Goal: Transaction & Acquisition: Obtain resource

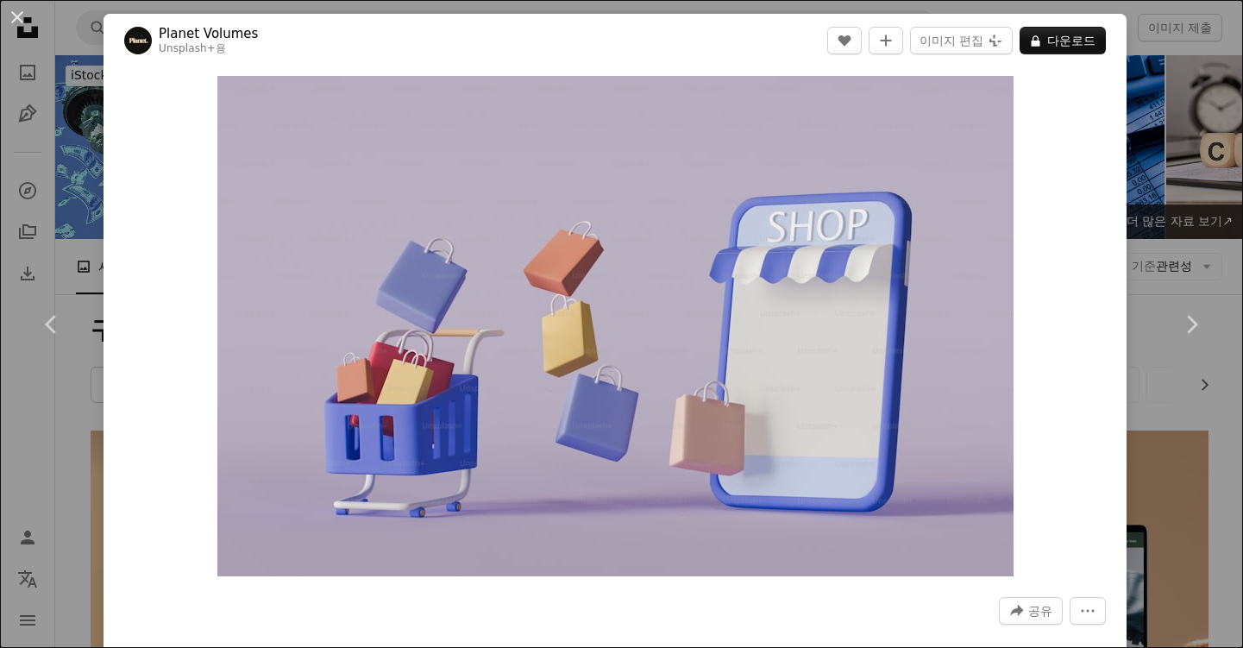
scroll to position [8754, 0]
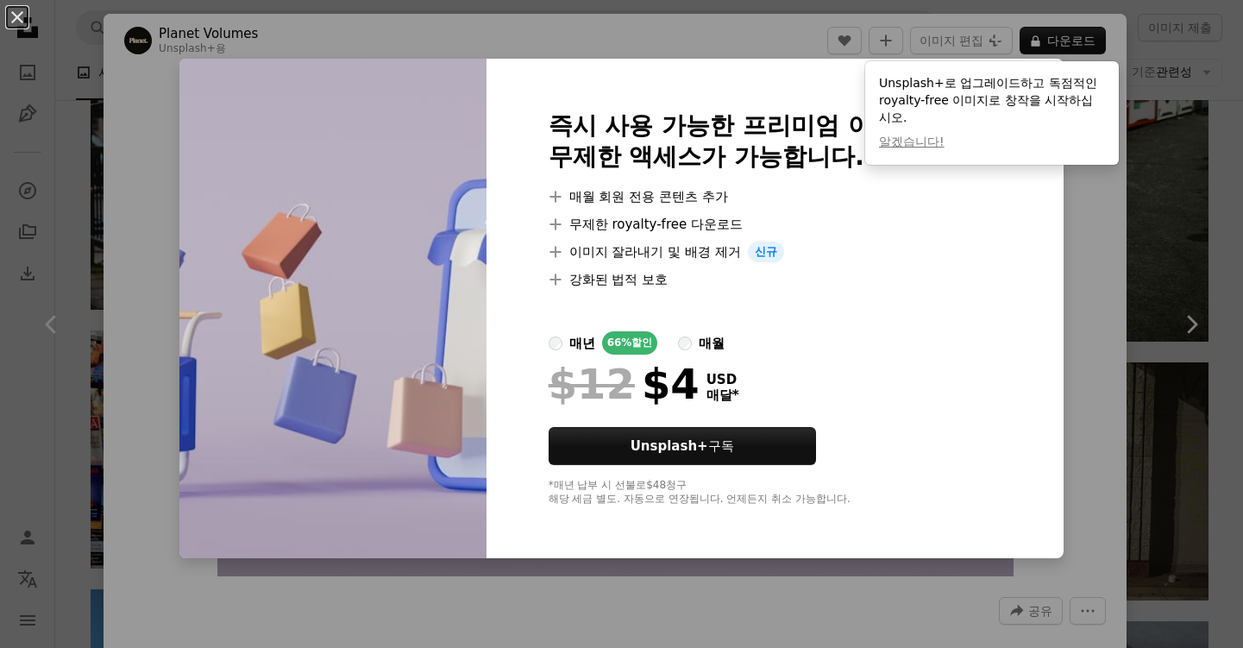
click at [1036, 273] on div "An X shape 즉시 사용 가능한 프리미엄 이미지입니다. 무제한 액세스가 가능합니다. A plus sign 매월 회원 전용 콘텐츠 추가 A…" at bounding box center [621, 324] width 1243 height 648
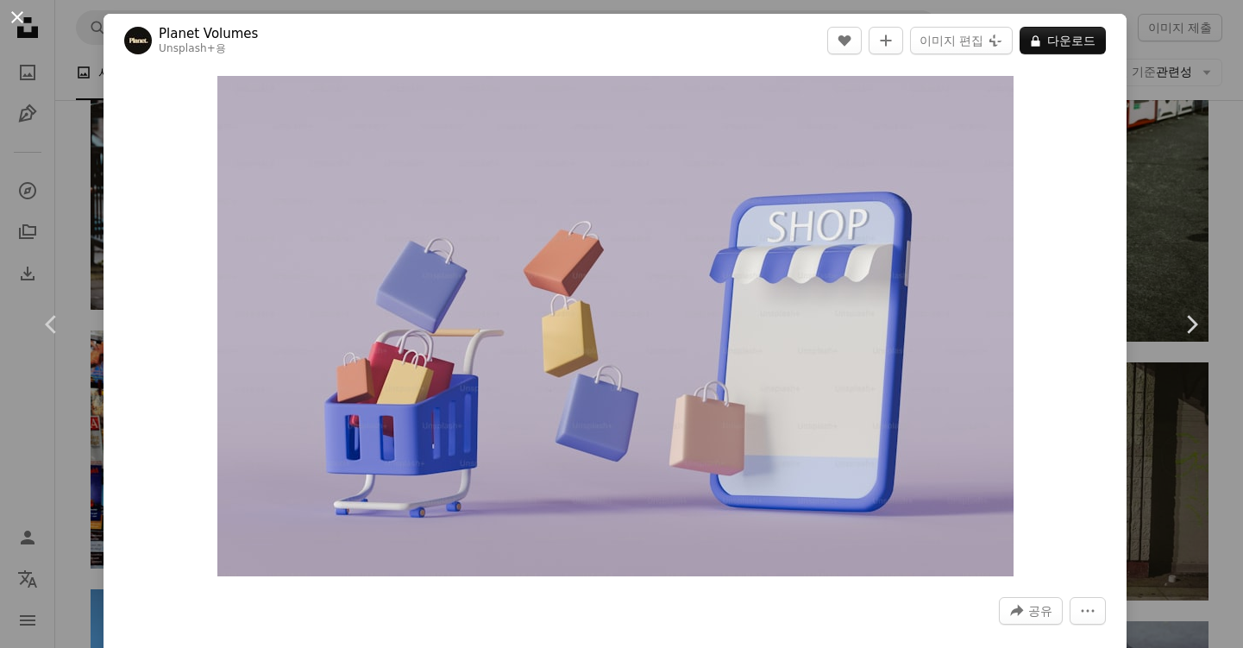
click at [22, 18] on button "An X shape" at bounding box center [17, 17] width 21 height 21
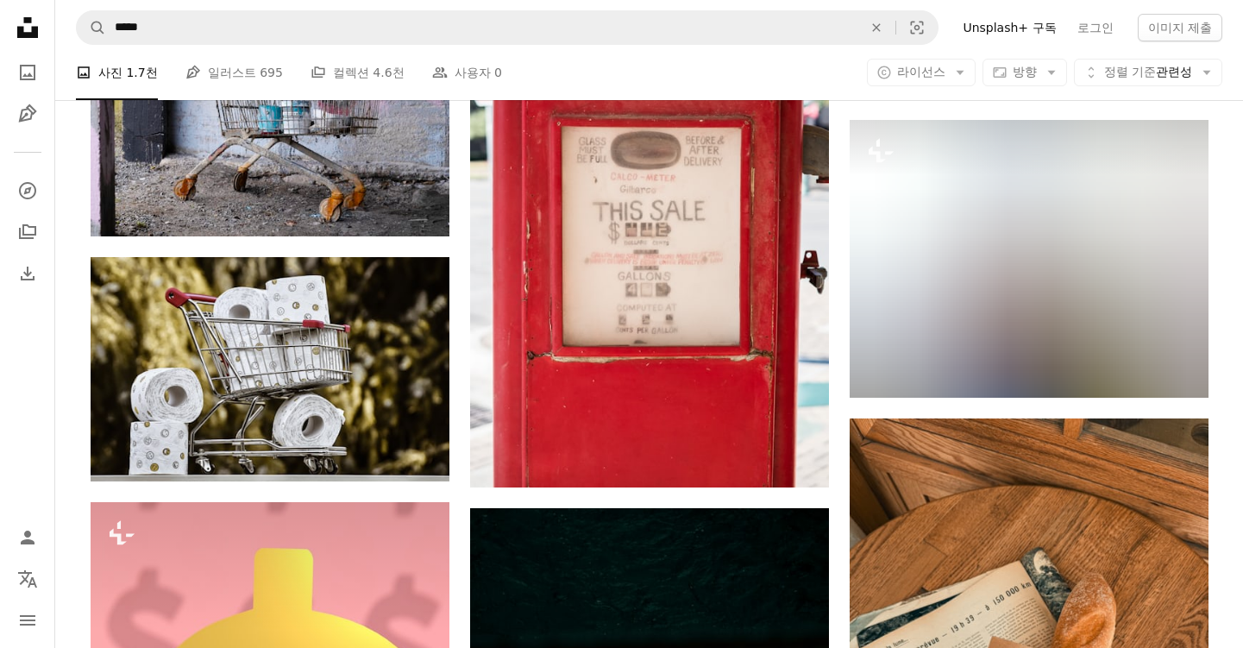
scroll to position [14903, 0]
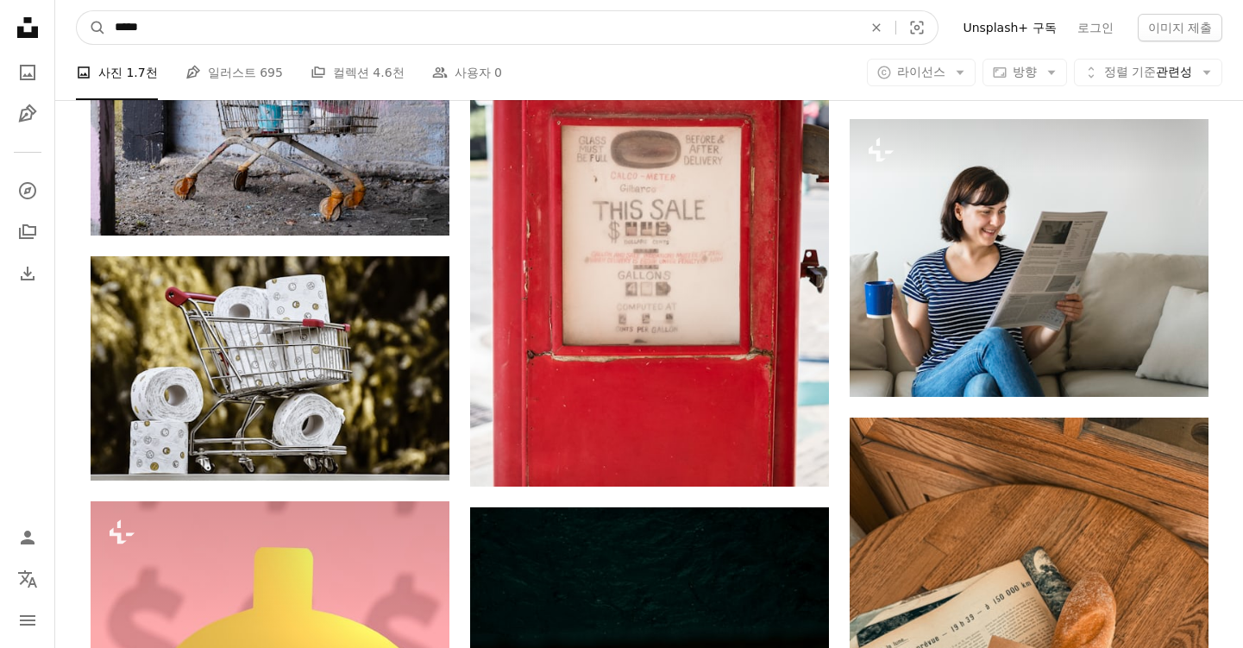
click at [383, 23] on input "*****" at bounding box center [481, 27] width 751 height 33
type input "**"
click at [91, 28] on button "A magnifying glass" at bounding box center [91, 27] width 29 height 33
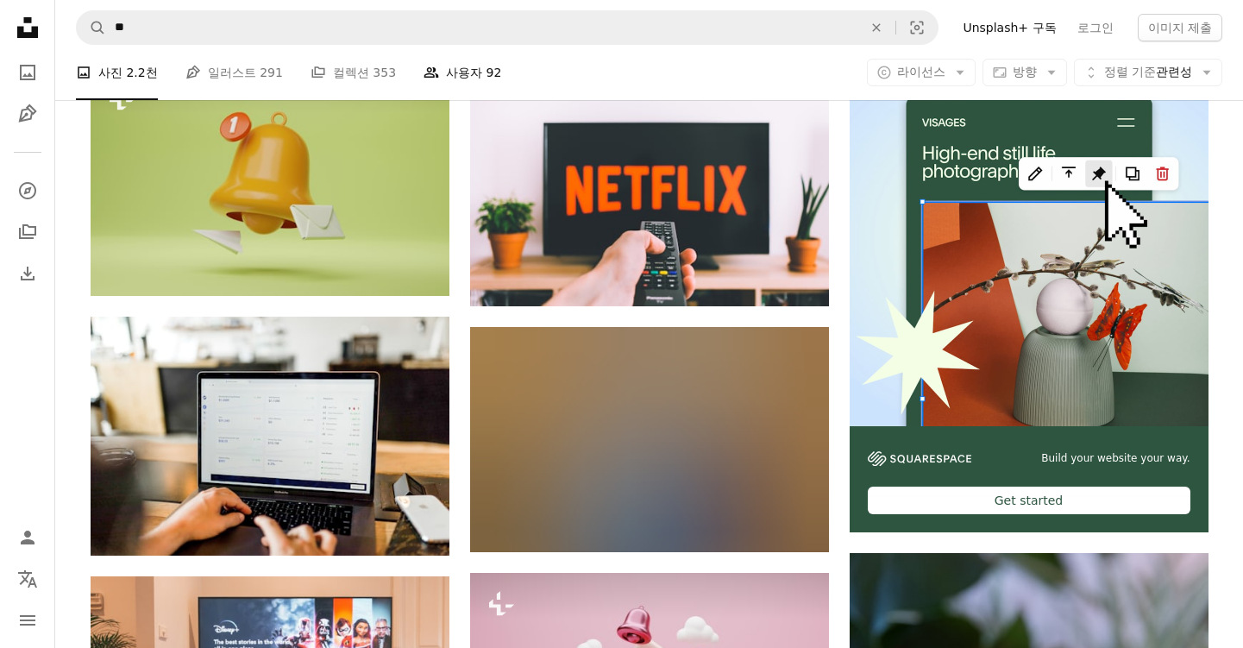
scroll to position [365, 0]
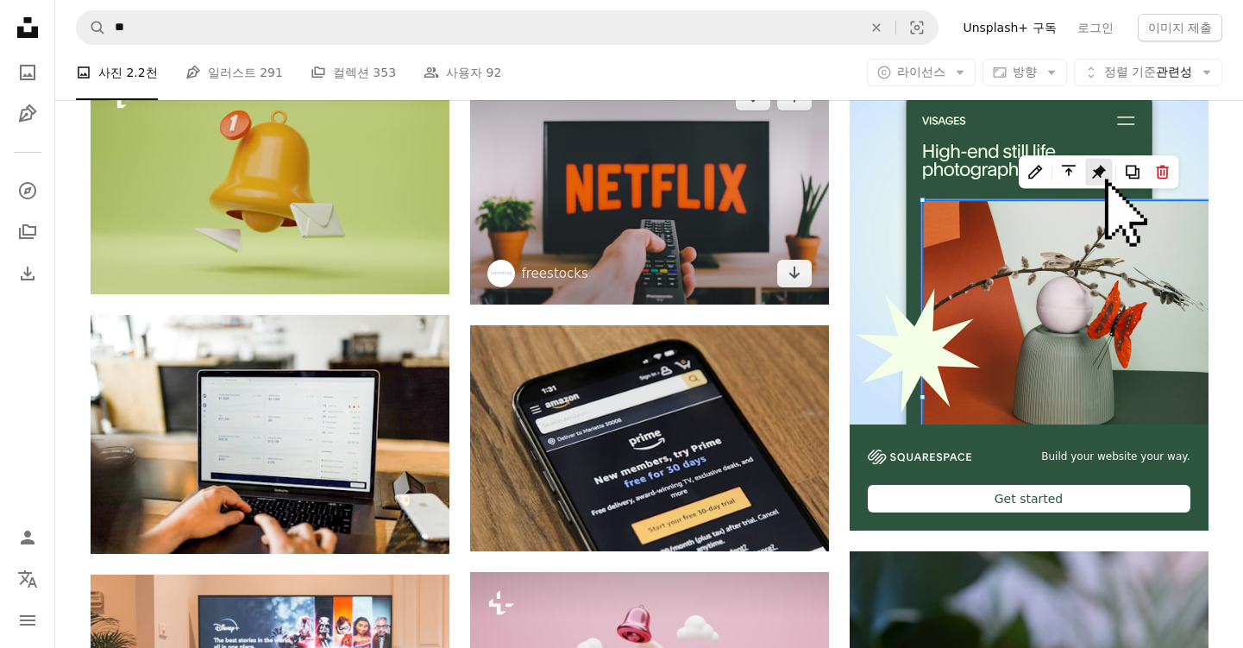
click at [559, 241] on img at bounding box center [649, 185] width 359 height 239
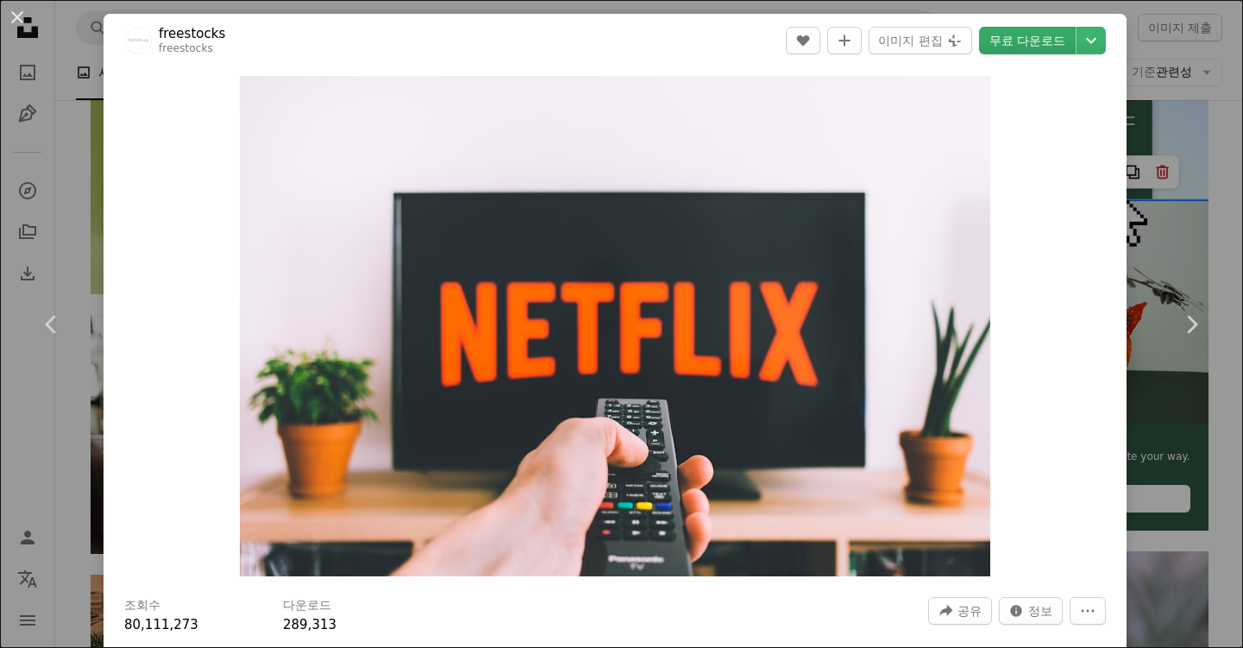
click at [1039, 31] on link "무료 다운로드" at bounding box center [1027, 41] width 97 height 28
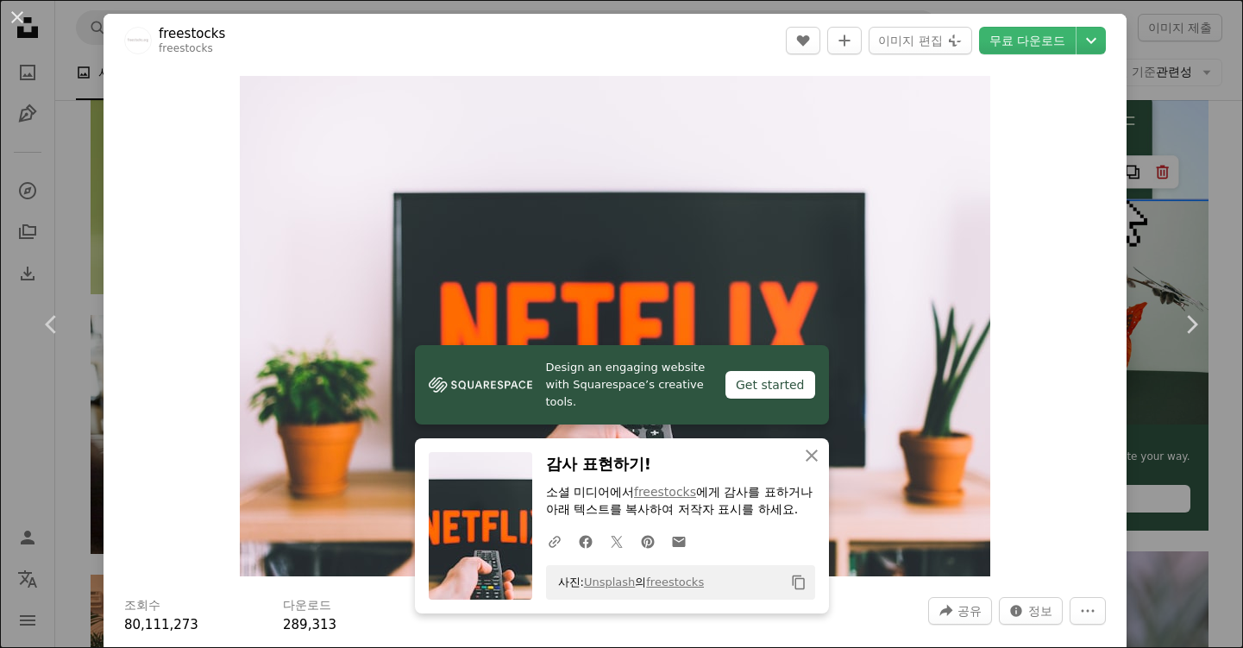
click at [1198, 141] on div "An X shape Chevron left Chevron right freestocks freestocks A heart A plus sign…" at bounding box center [621, 324] width 1243 height 648
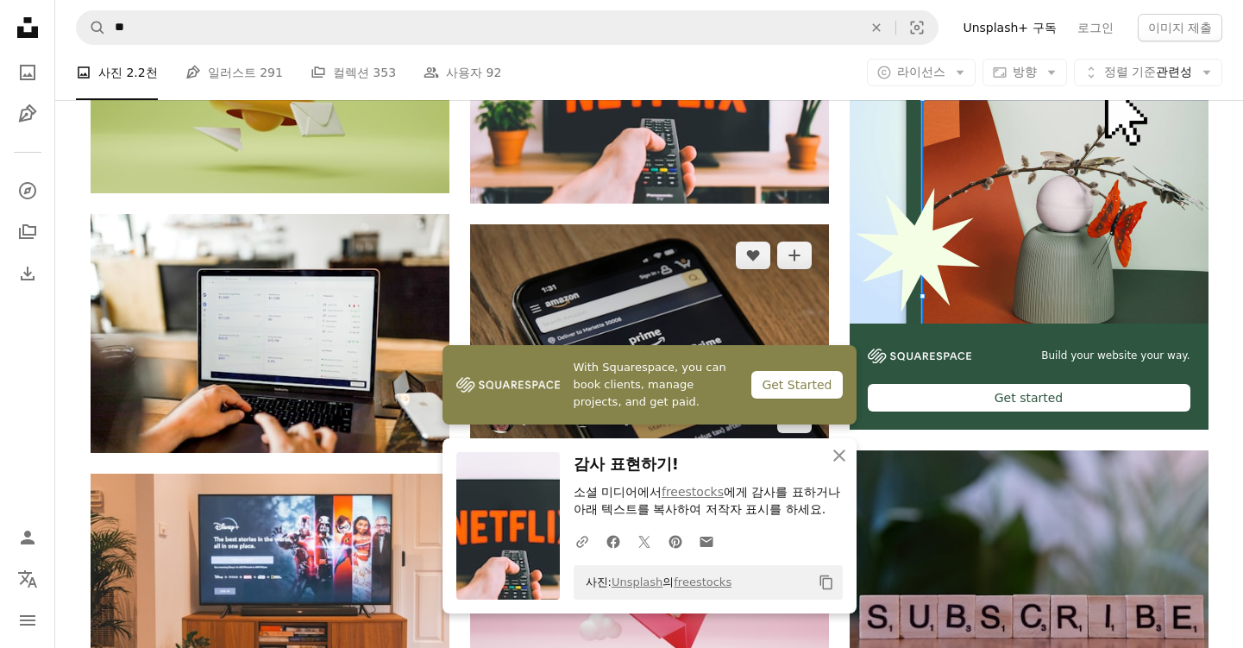
scroll to position [509, 0]
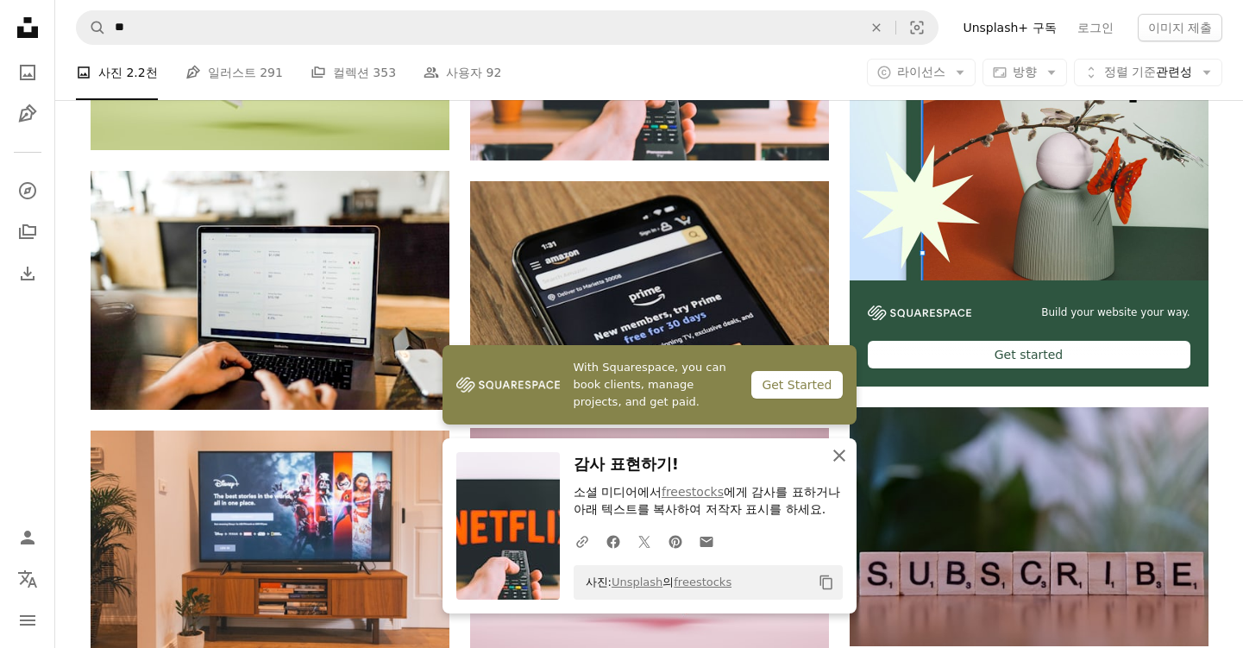
click at [842, 453] on icon "An X shape" at bounding box center [839, 455] width 21 height 21
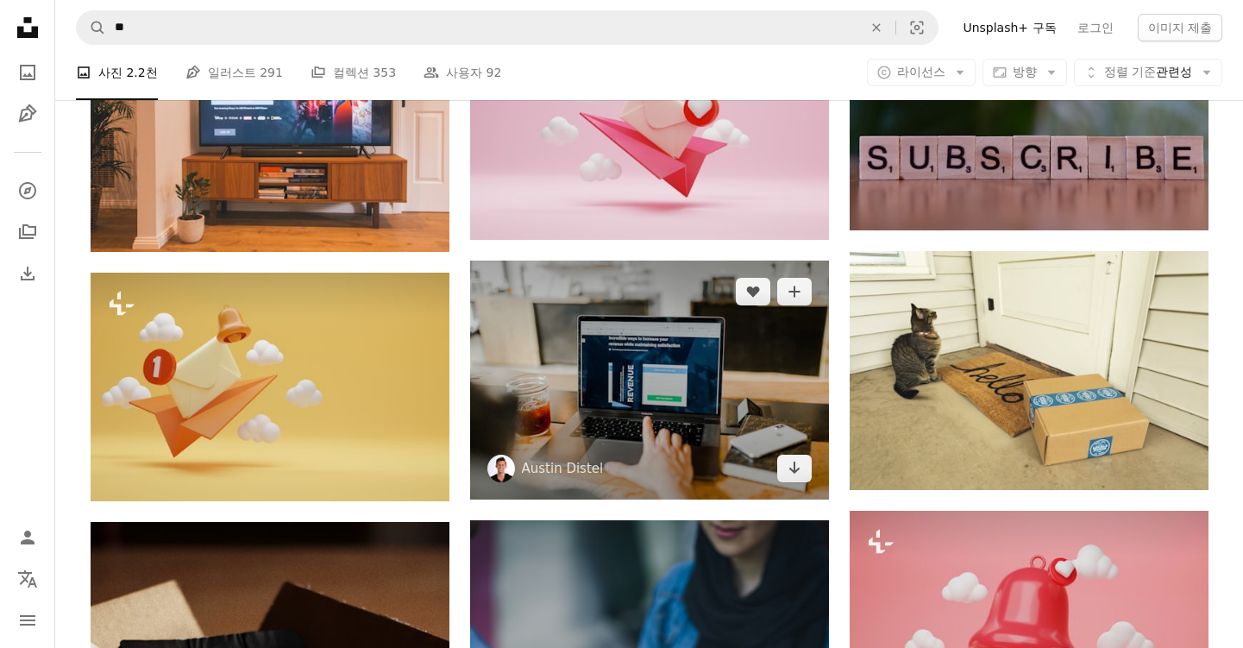
scroll to position [959, 0]
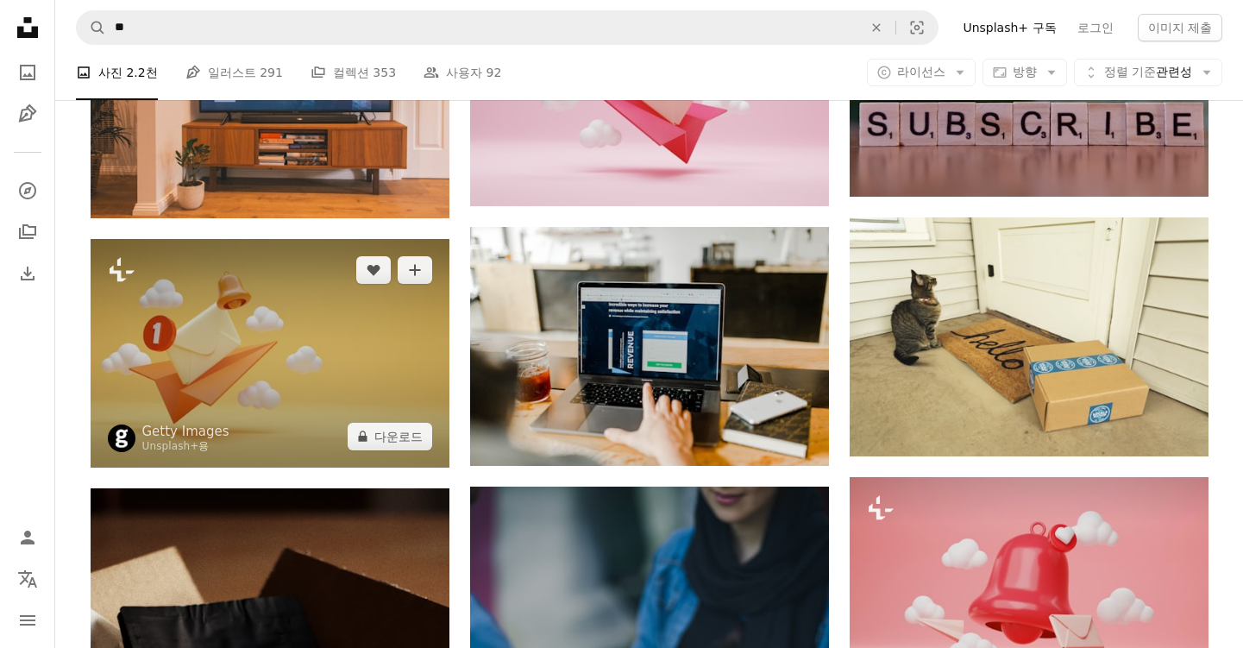
click at [368, 372] on img at bounding box center [270, 353] width 359 height 229
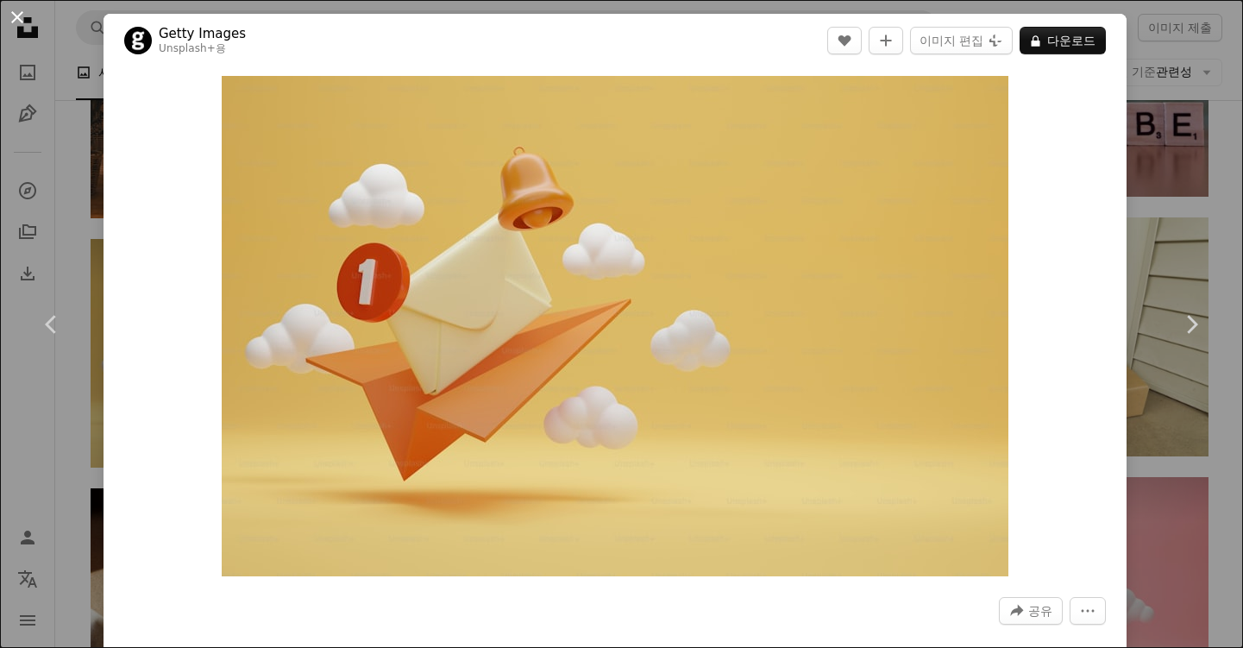
click at [22, 25] on button "An X shape" at bounding box center [17, 17] width 21 height 21
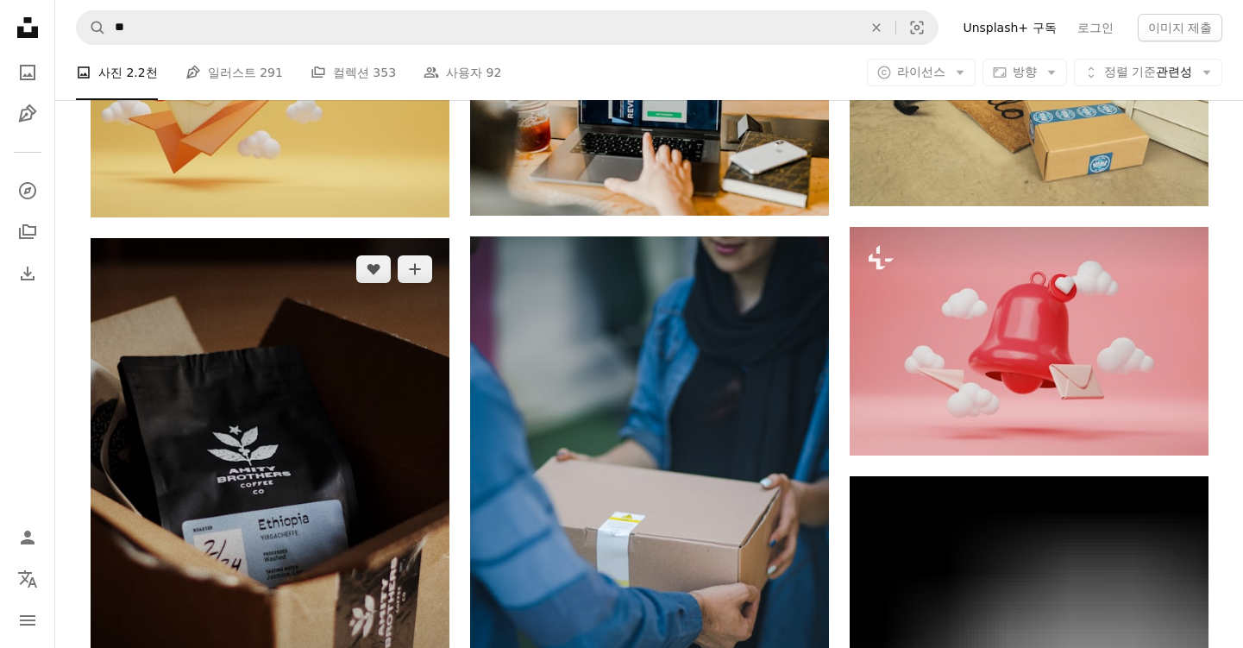
scroll to position [1208, 0]
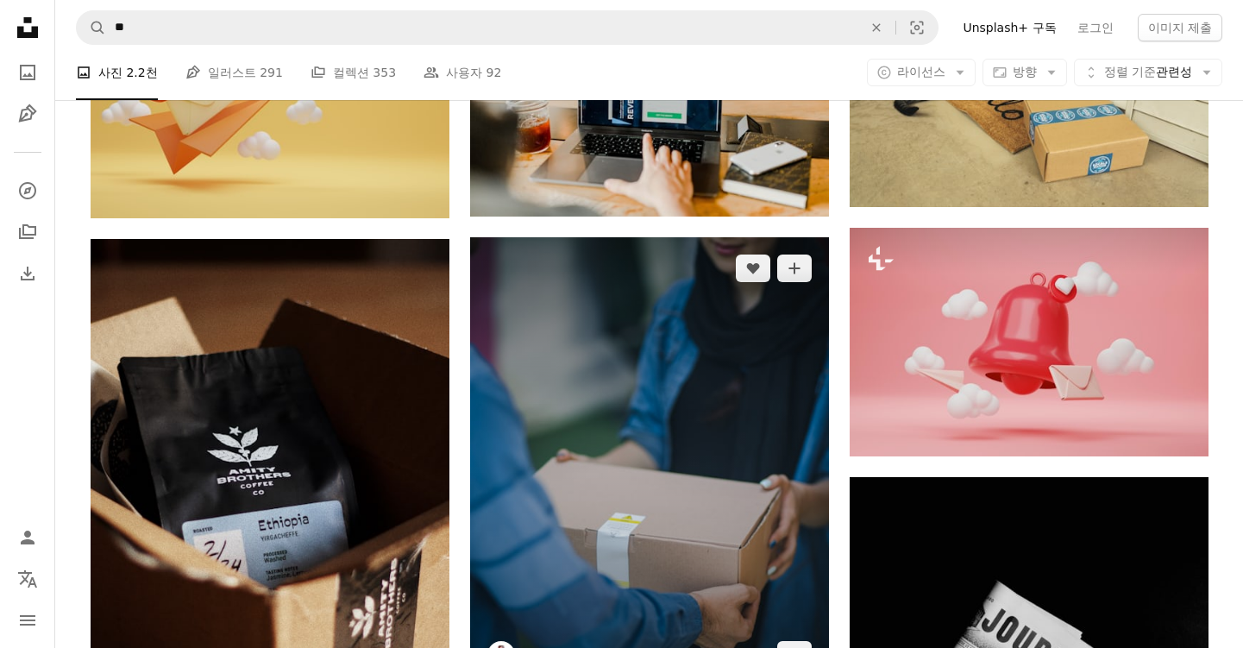
click at [561, 423] on img at bounding box center [649, 461] width 359 height 449
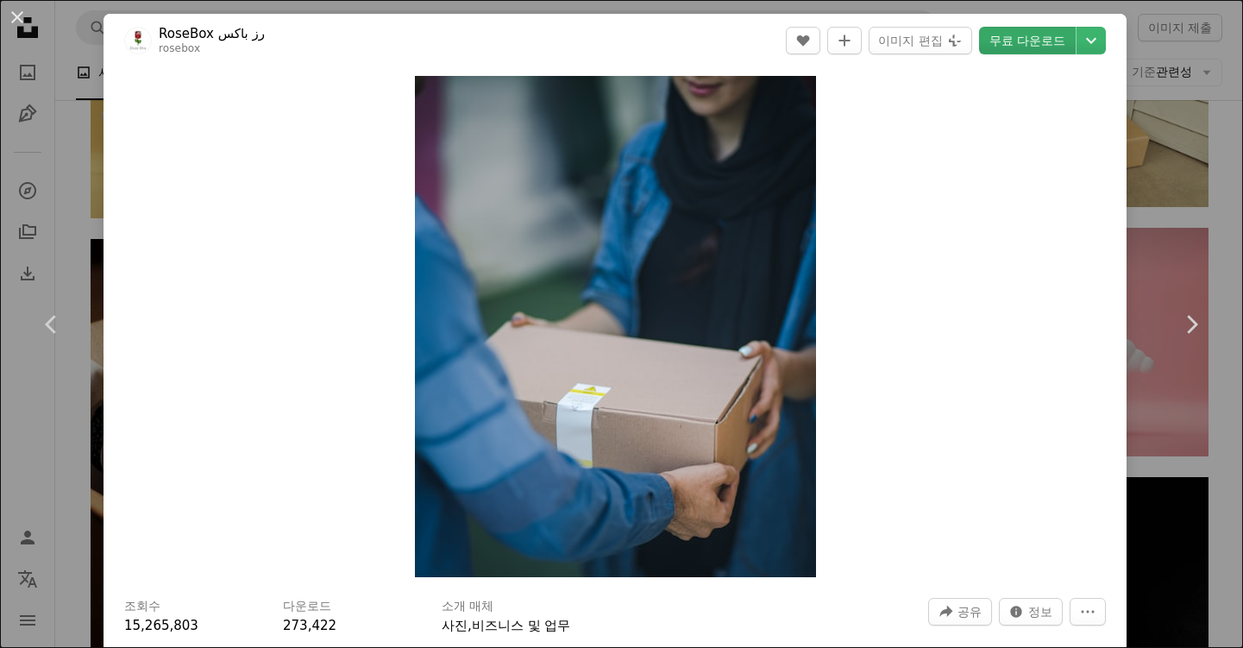
click at [1041, 50] on link "무료 다운로드" at bounding box center [1027, 41] width 97 height 28
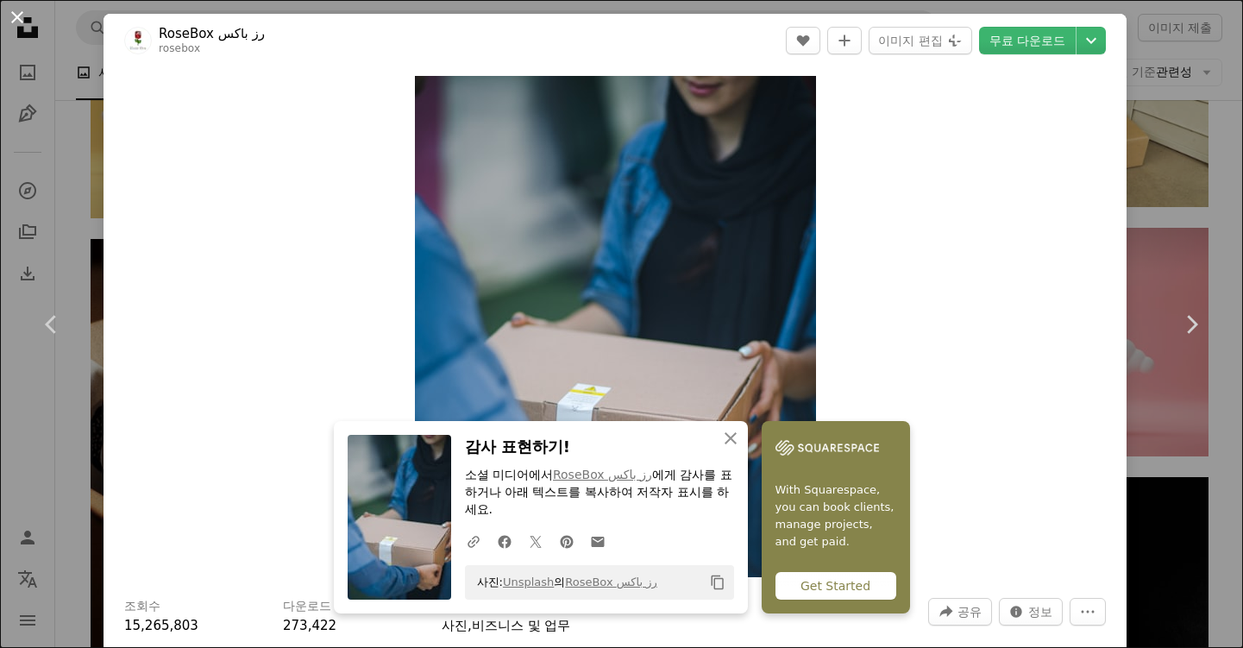
click at [24, 15] on button "An X shape" at bounding box center [17, 17] width 21 height 21
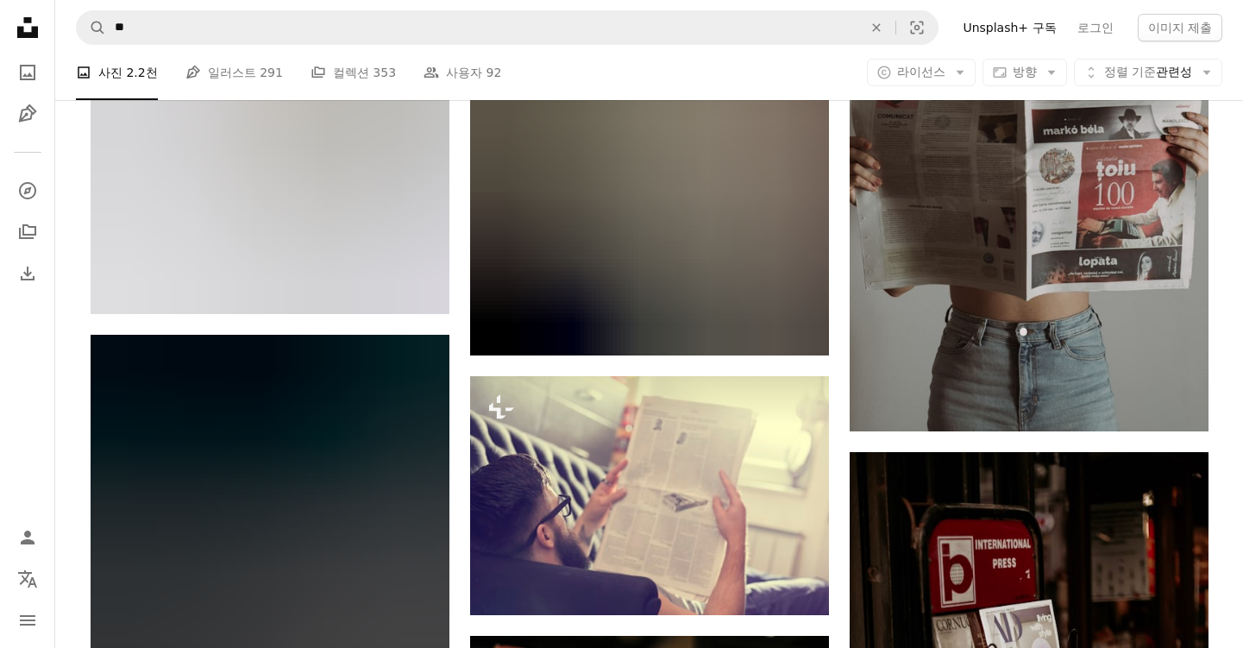
scroll to position [20484, 0]
